Goal: Use online tool/utility: Use online tool/utility

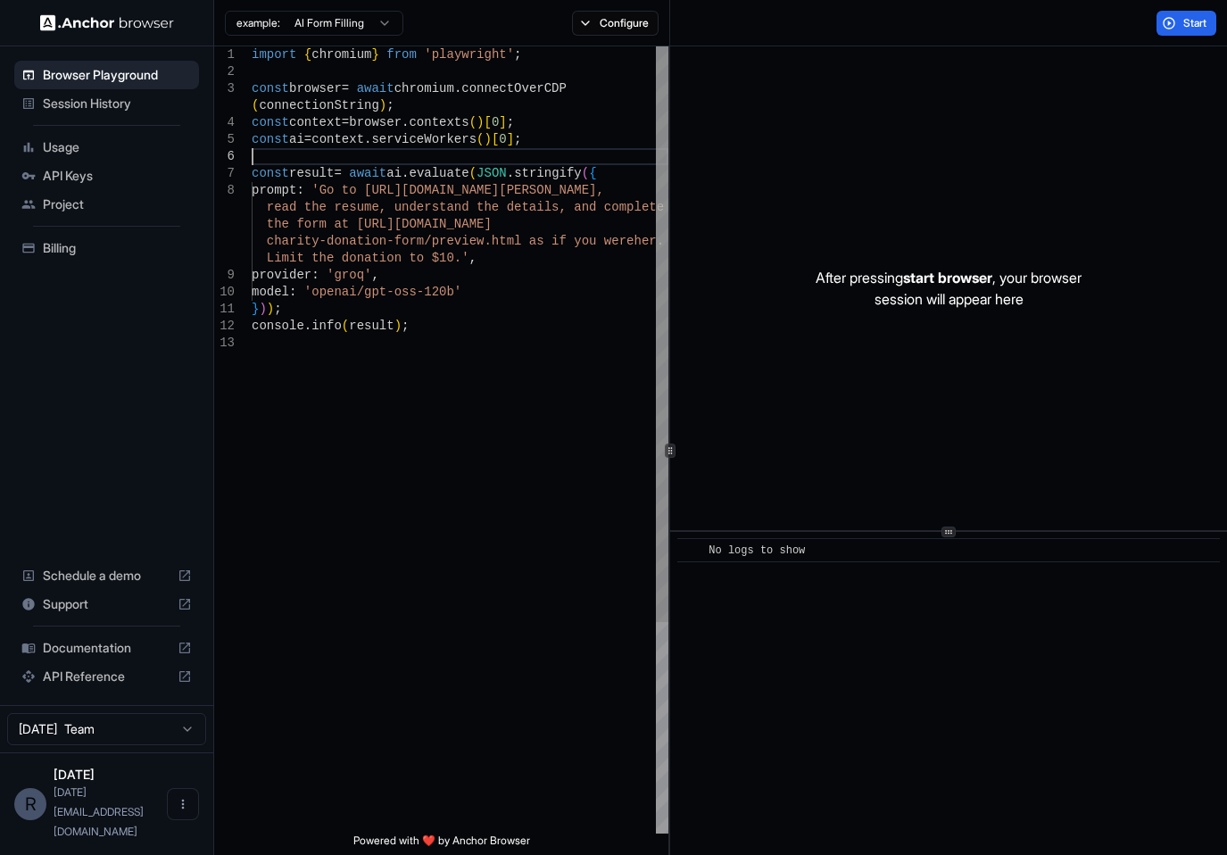
click at [437, 161] on div "import { chromium } from 'playwright' ; const browser = await chromium . connec…" at bounding box center [460, 583] width 417 height 1075
click at [365, 283] on div "provider : 'groq' , model : 'openai/gpt-oss-120b' } ) ) ; console . info ( resu…" at bounding box center [460, 583] width 417 height 1075
click at [436, 307] on div "provider : 'groq' , model : 'openai/gpt-oss-120b' } ) ) ; console . info ( resu…" at bounding box center [460, 583] width 417 height 1075
click at [437, 313] on div "provider : 'groq' , model : 'openai/gpt-oss-120b' } ) ) ; console . info ( resu…" at bounding box center [460, 583] width 417 height 1075
click at [488, 227] on div "provider : 'groq' , model : 'openai/gpt-oss-120b' } ) ) ; console . info ( resu…" at bounding box center [460, 583] width 417 height 1075
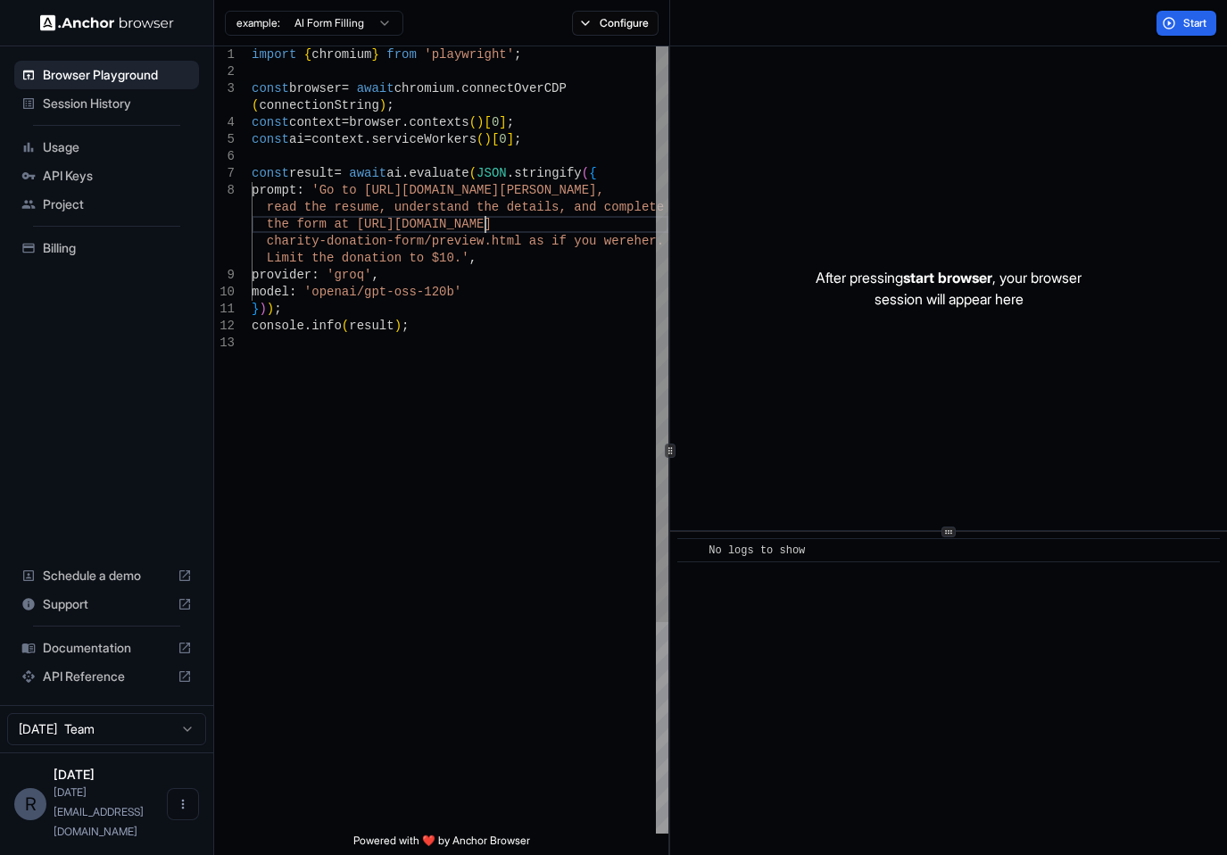
click at [488, 227] on div "provider : 'groq' , model : 'openai/gpt-oss-120b' } ) ) ; console . info ( resu…" at bounding box center [460, 583] width 417 height 1075
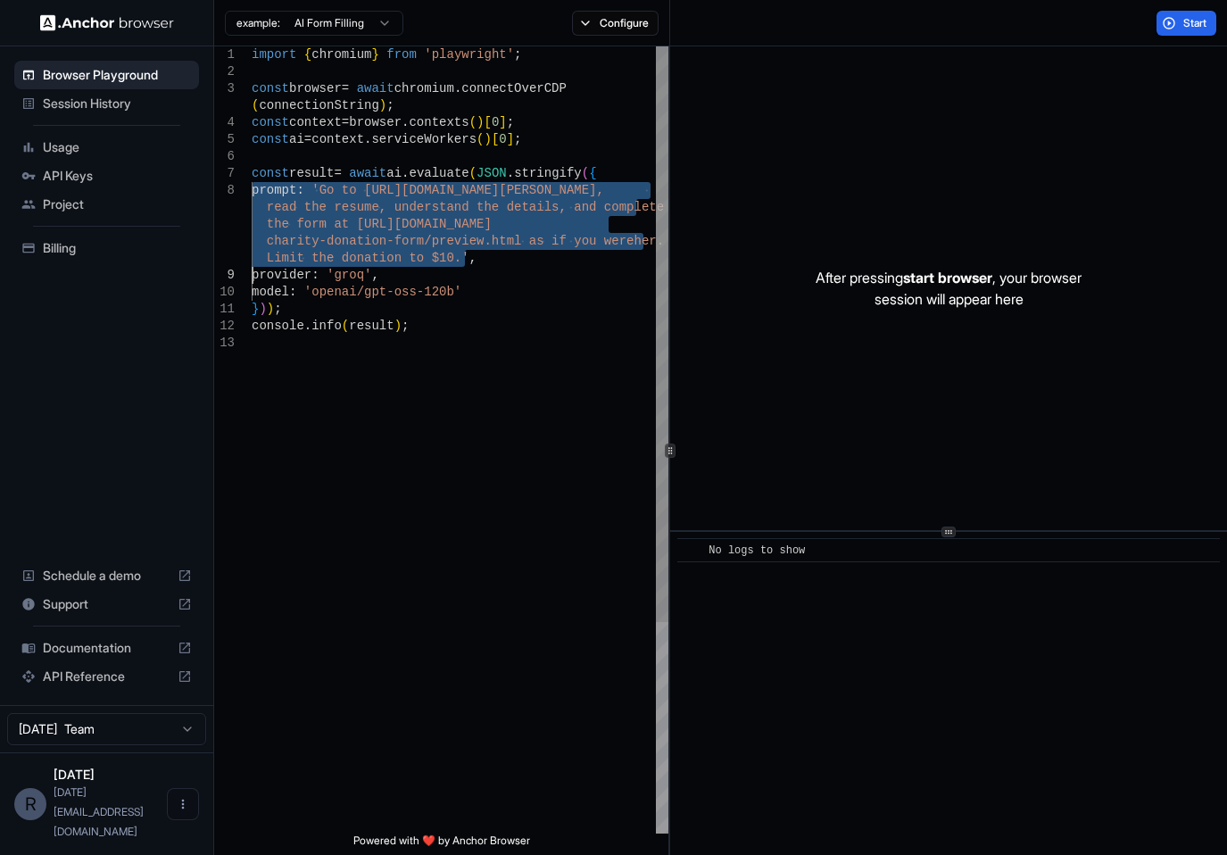
click at [487, 231] on div "provider : 'groq' , model : 'openai/gpt-oss-120b' } ) ) ; console . info ( resu…" at bounding box center [460, 583] width 417 height 1075
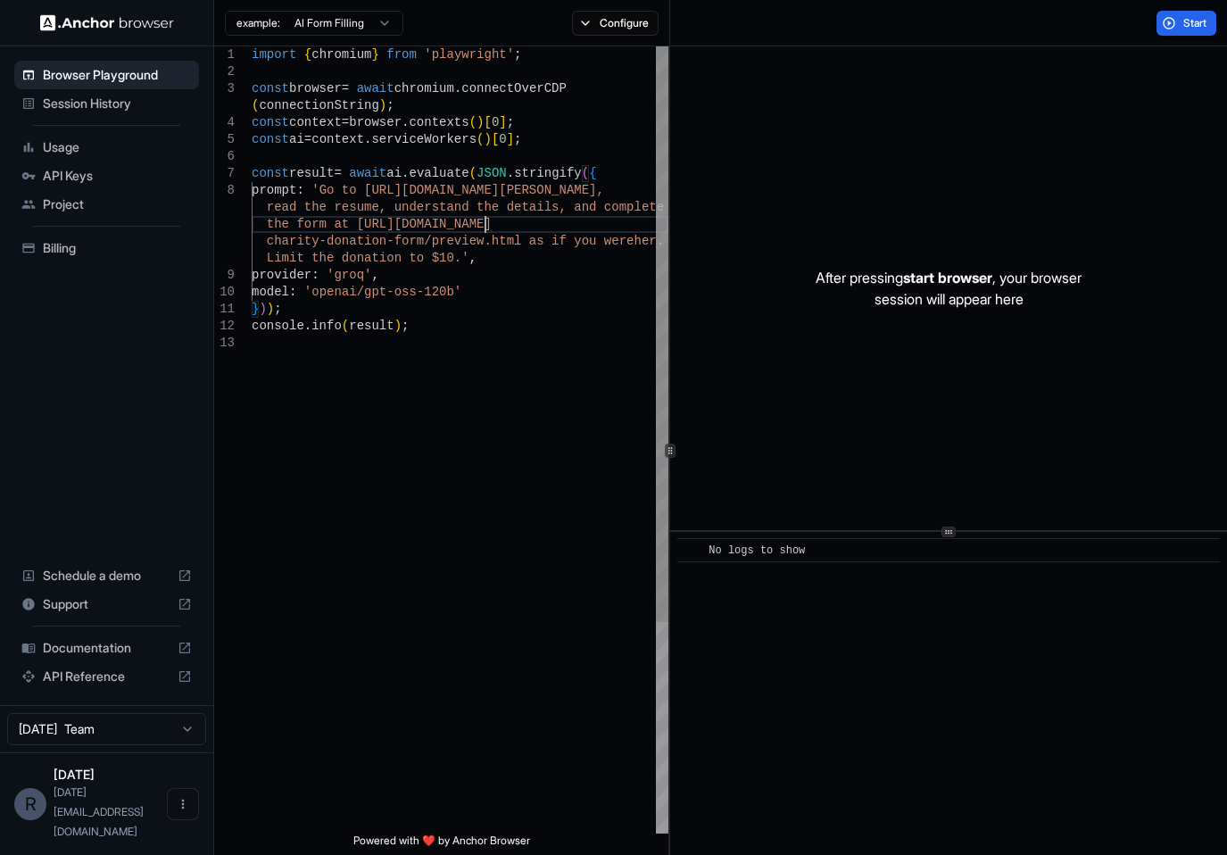
click at [487, 231] on div "provider : 'groq' , model : 'openai/gpt-oss-120b' } ) ) ; console . info ( resu…" at bounding box center [460, 583] width 417 height 1075
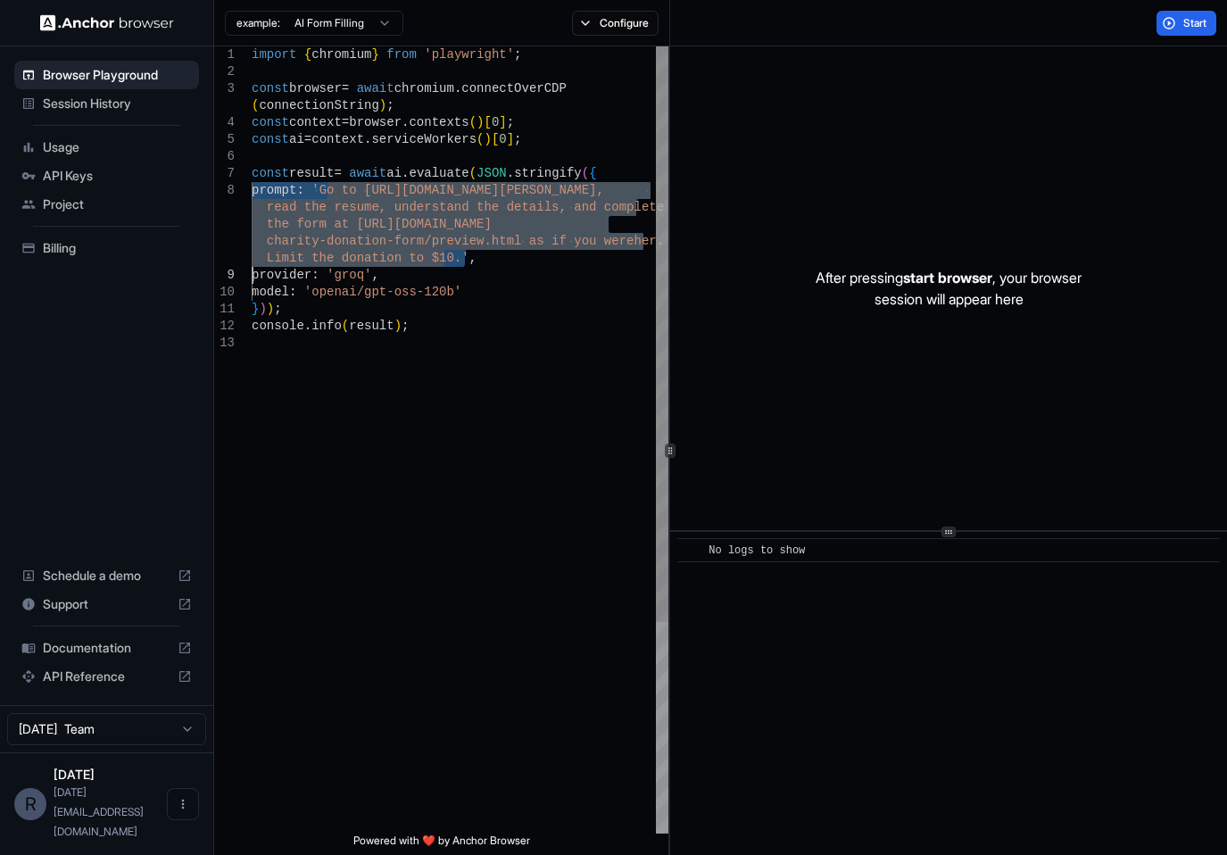
click at [487, 231] on div "provider : 'groq' , model : 'openai/gpt-oss-120b' } ) ) ; console . info ( resu…" at bounding box center [460, 583] width 417 height 1075
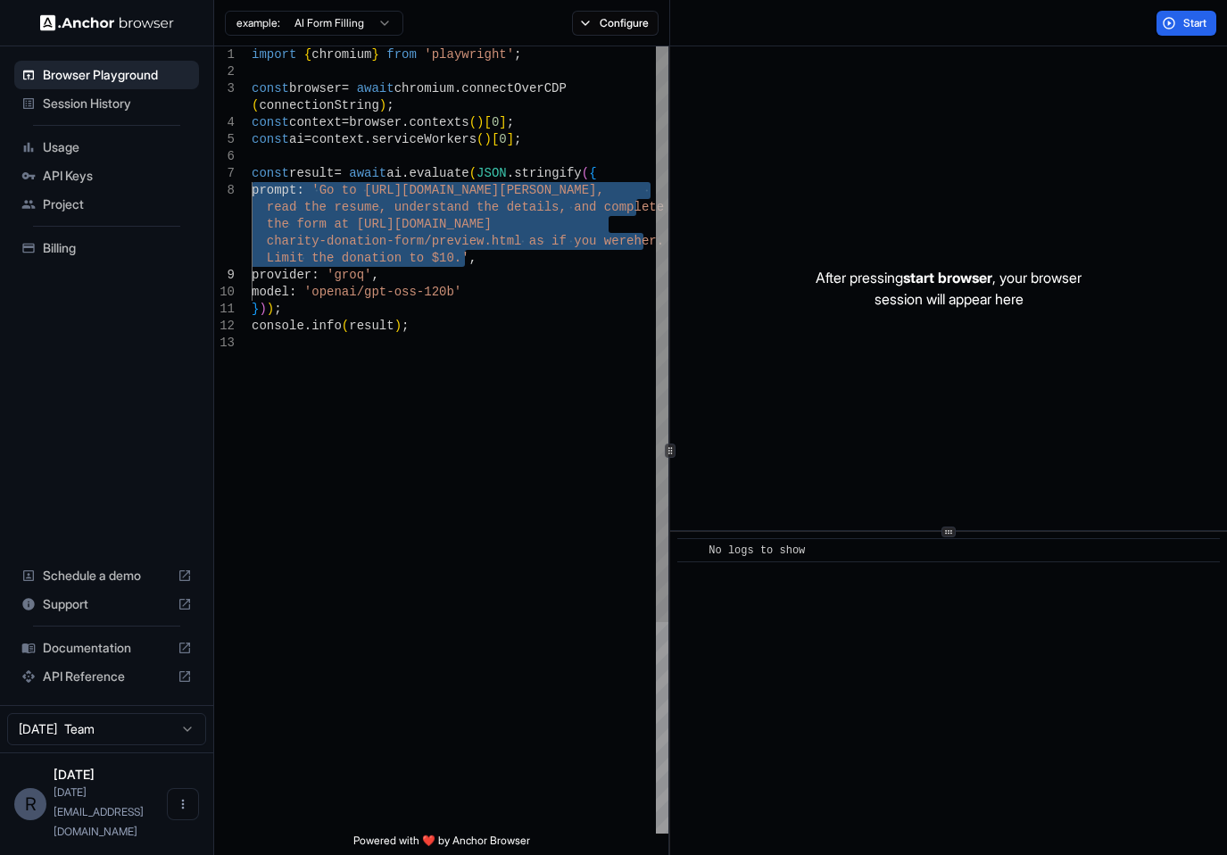
click at [461, 251] on div "provider : 'groq' , model : 'openai/gpt-oss-120b' } ) ) ; console . info ( resu…" at bounding box center [460, 583] width 417 height 1075
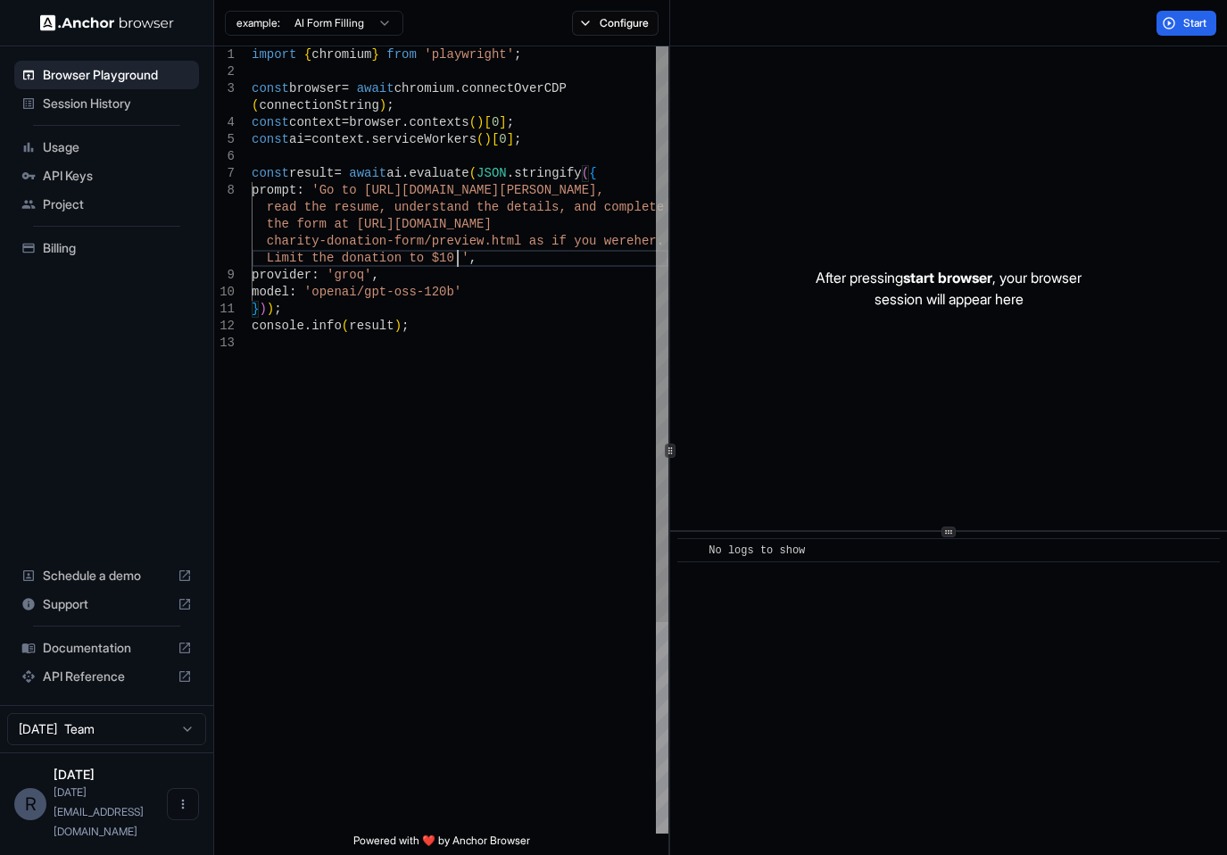
click at [465, 254] on div "provider : 'groq' , model : 'openai/gpt-oss-120b' } ) ) ; console . info ( resu…" at bounding box center [460, 583] width 417 height 1075
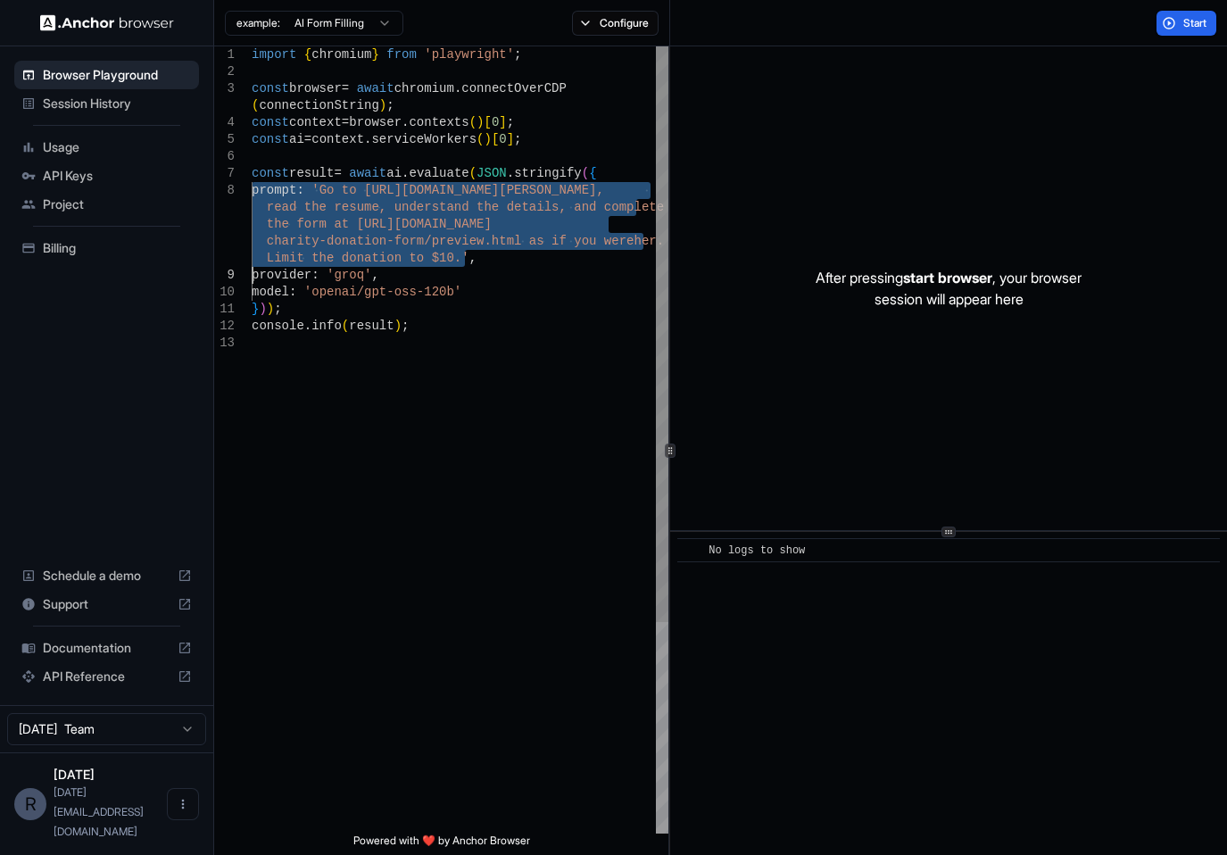
click at [503, 258] on div "provider : 'groq' , model : 'openai/gpt-oss-120b' } ) ) ; console . info ( resu…" at bounding box center [460, 583] width 417 height 1075
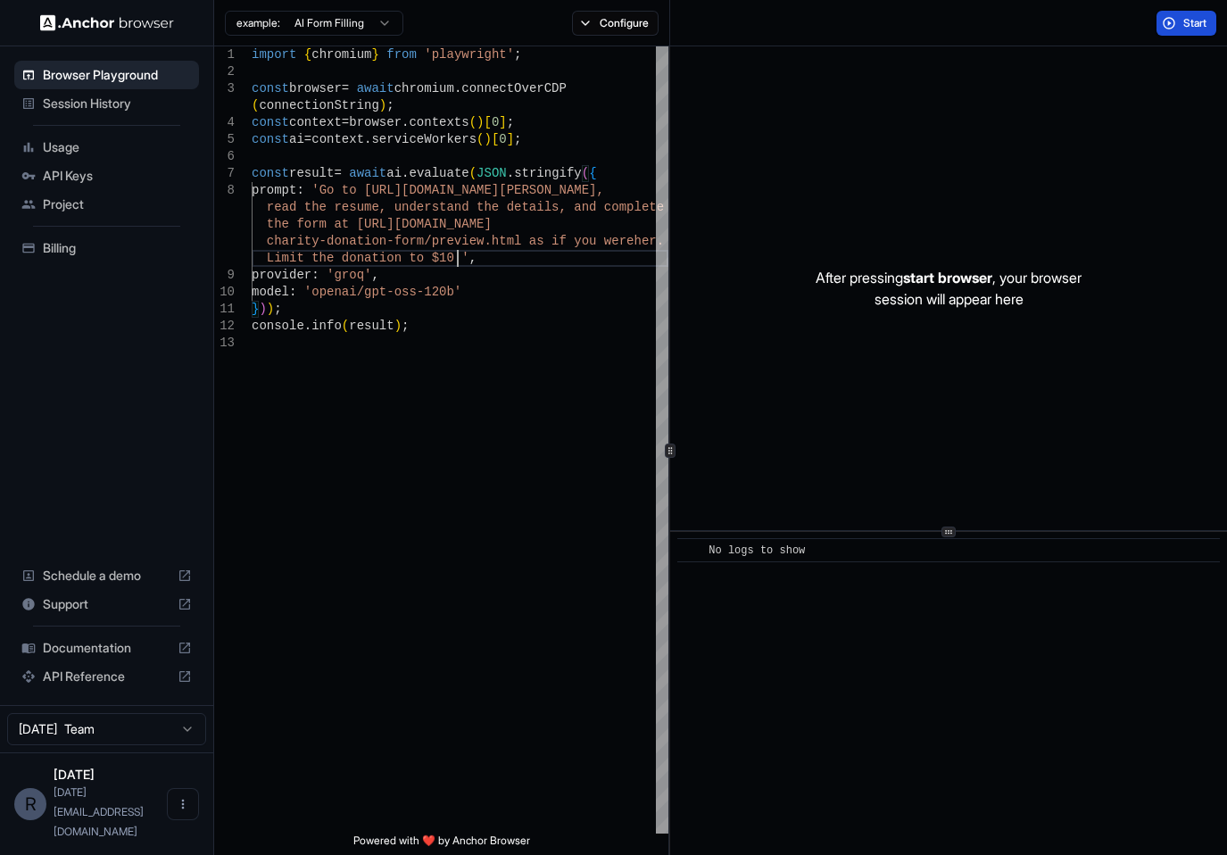
click at [1195, 14] on button "Start" at bounding box center [1186, 23] width 60 height 25
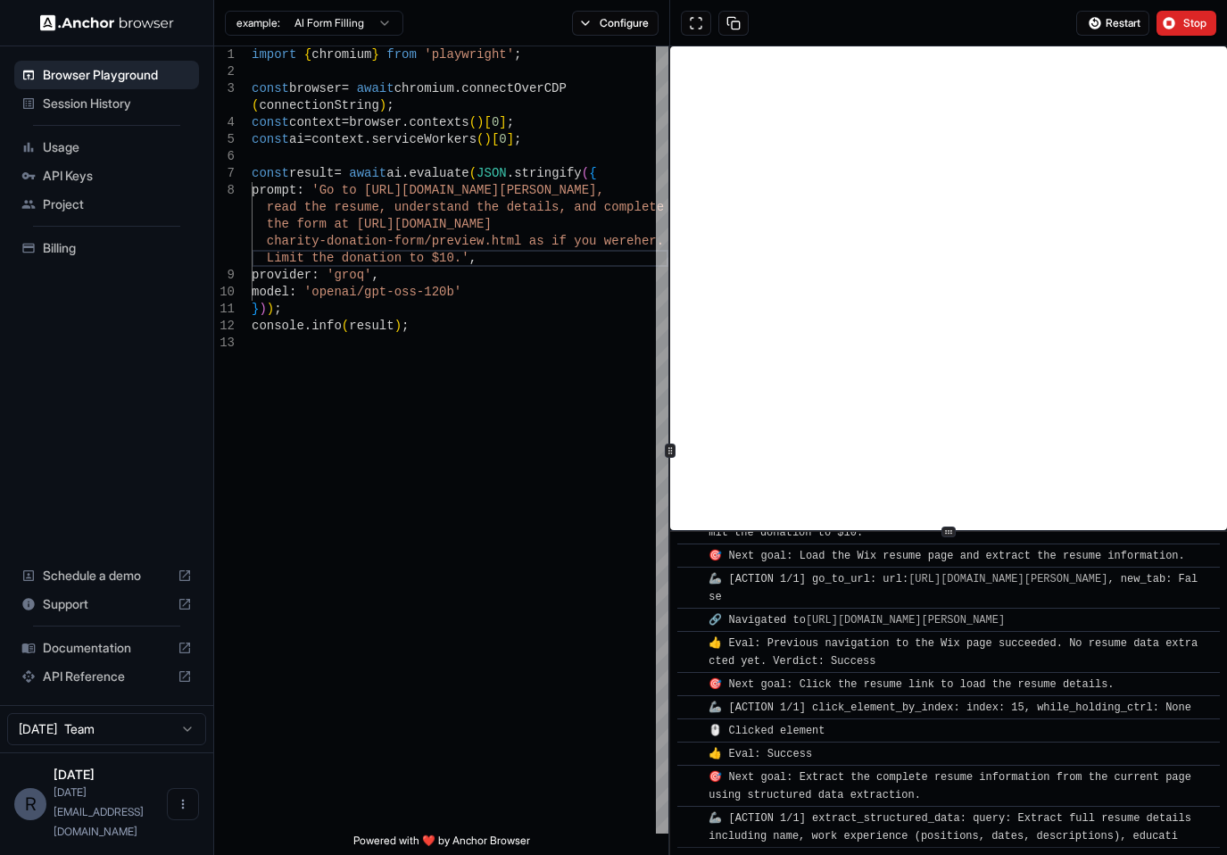
scroll to position [243, 0]
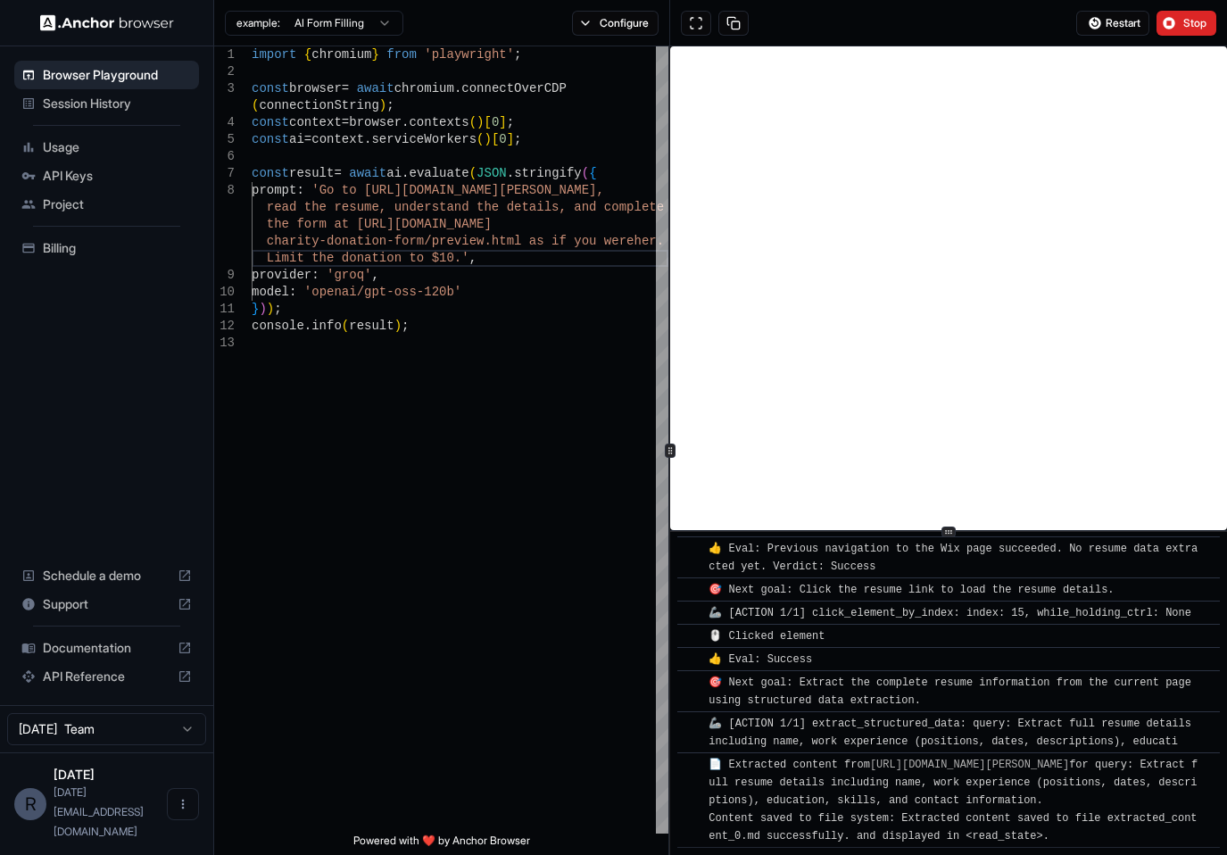
click at [865, 607] on span "🦾 [ACTION 1/1] click_element_by_index: index: 15, while_holding_ctrl: None" at bounding box center [949, 613] width 483 height 12
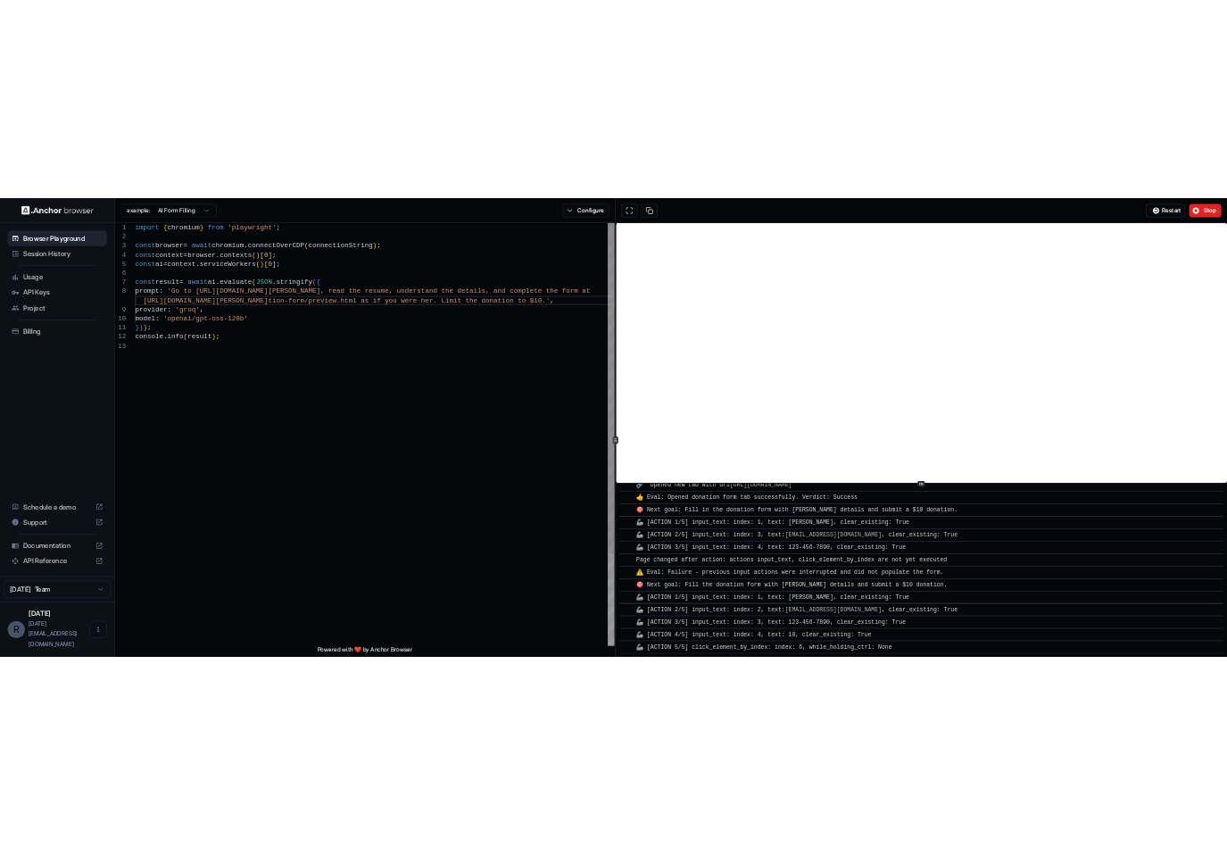
scroll to position [441, 0]
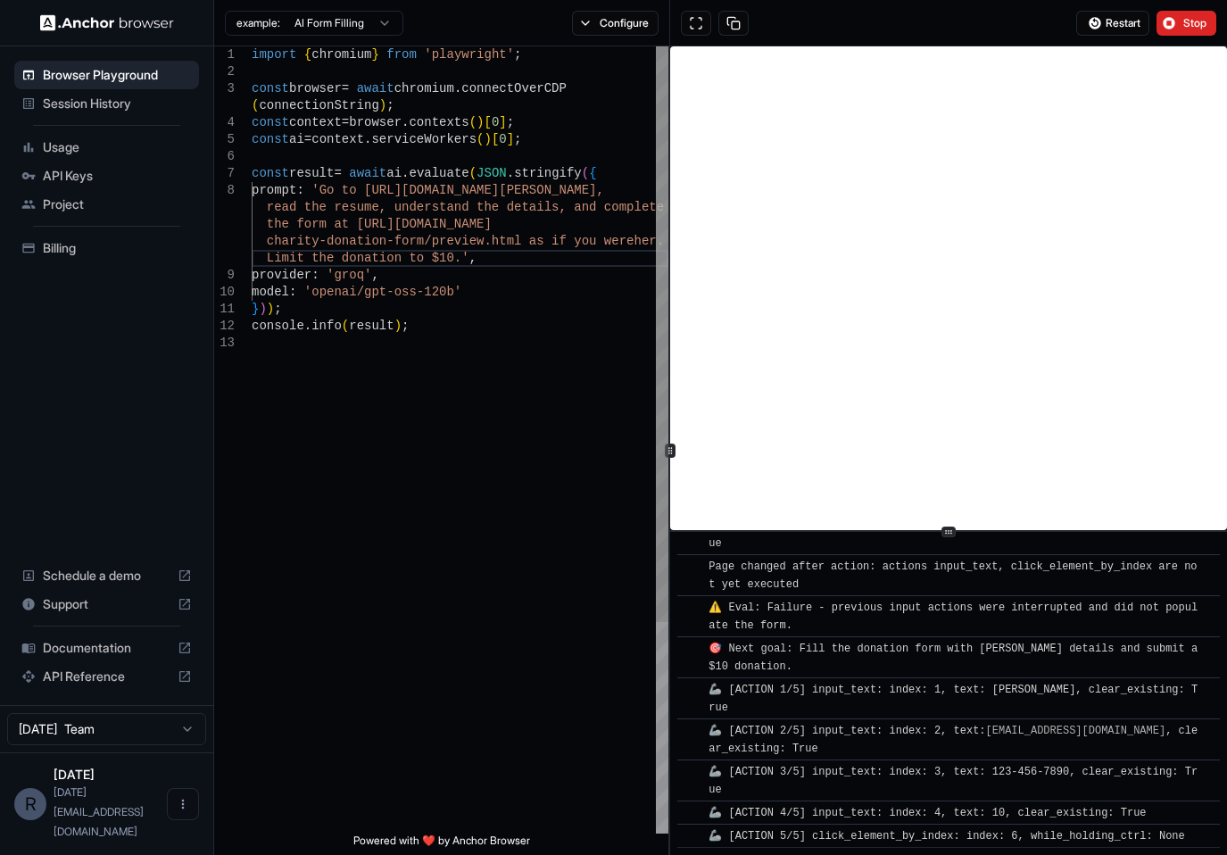
type textarea "**********"
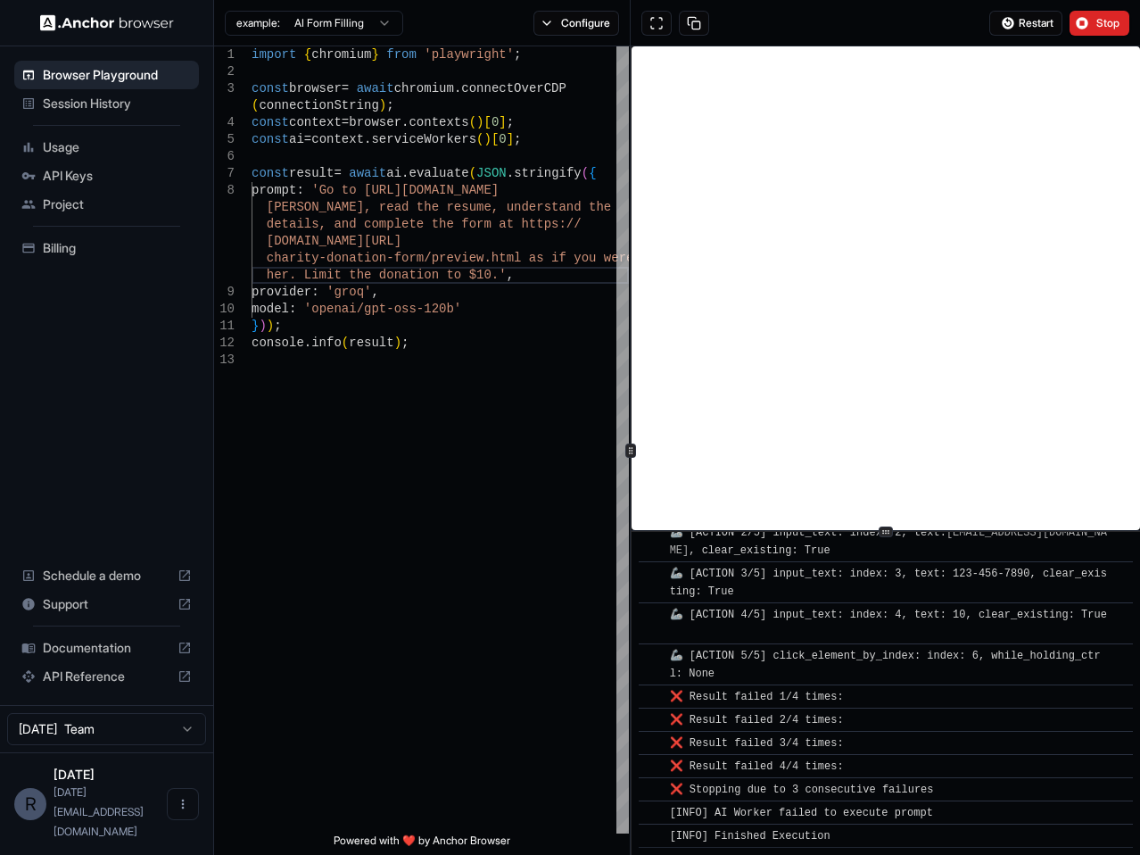
scroll to position [0, 0]
